Goal: Task Accomplishment & Management: Manage account settings

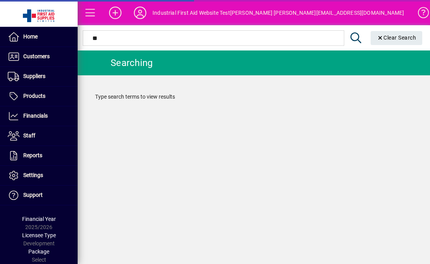
type input "*"
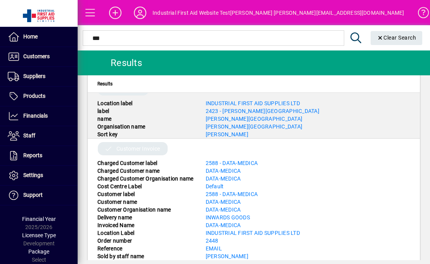
scroll to position [490, 0]
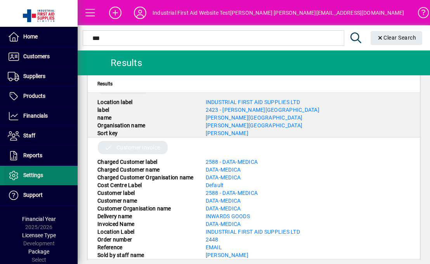
type input "***"
click at [35, 176] on span "Settings" at bounding box center [33, 175] width 20 height 6
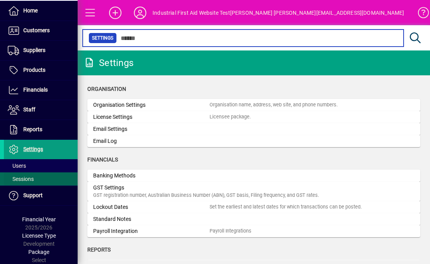
scroll to position [26, 0]
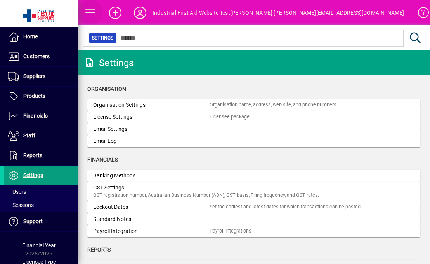
click at [89, 17] on span at bounding box center [90, 12] width 19 height 19
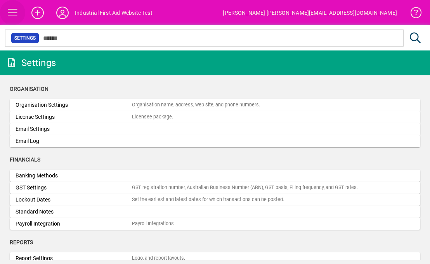
click at [14, 17] on span at bounding box center [12, 12] width 19 height 19
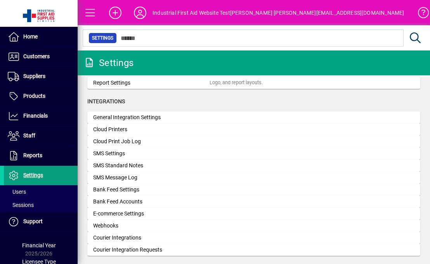
scroll to position [184, 0]
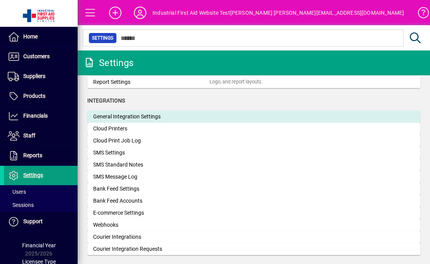
click at [140, 116] on div "General Integration Settings" at bounding box center [151, 117] width 117 height 8
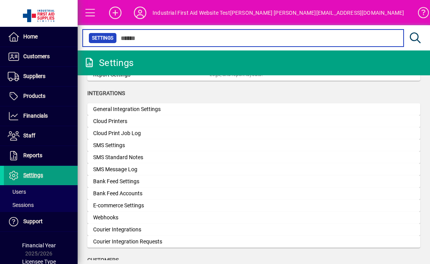
scroll to position [194, 0]
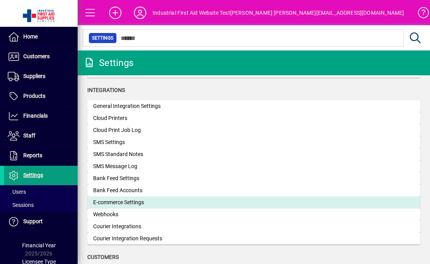
click at [160, 202] on div "E-commerce Settings" at bounding box center [151, 202] width 117 height 8
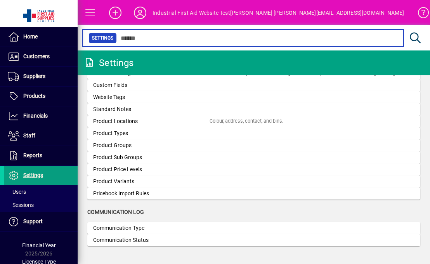
scroll to position [708, 0]
